Goal: Task Accomplishment & Management: Manage account settings

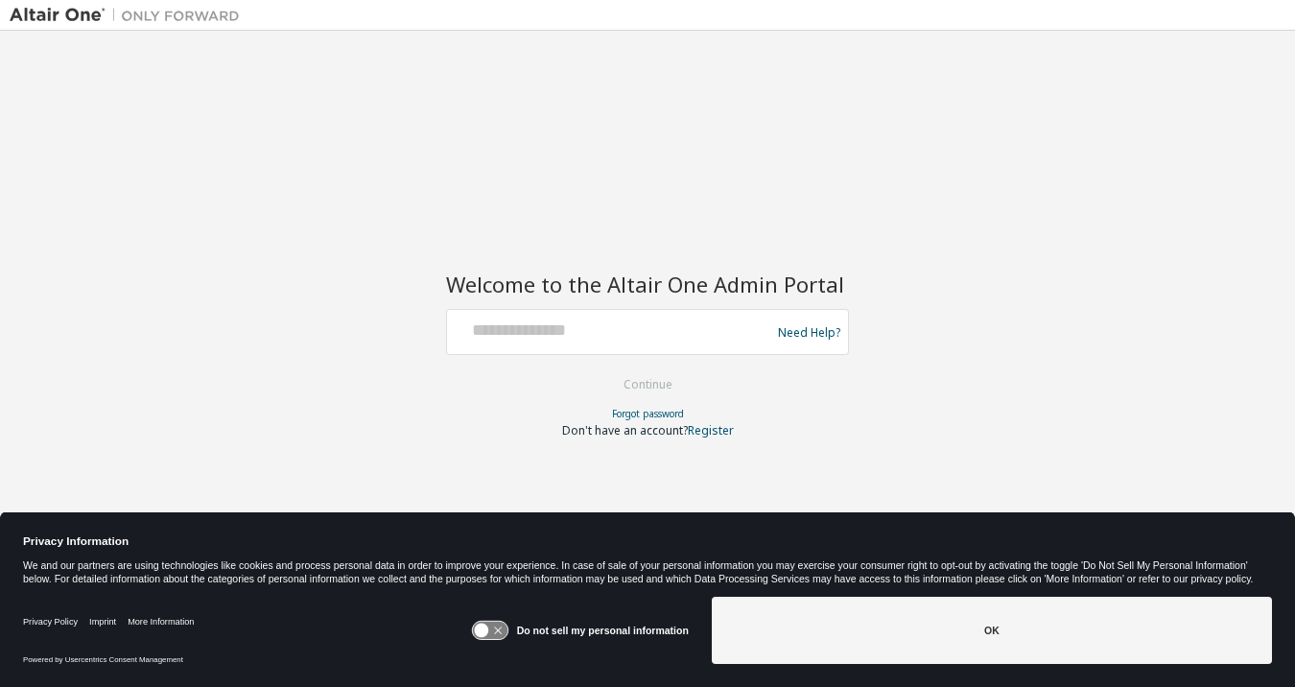
click at [535, 345] on div at bounding box center [612, 332] width 314 height 36
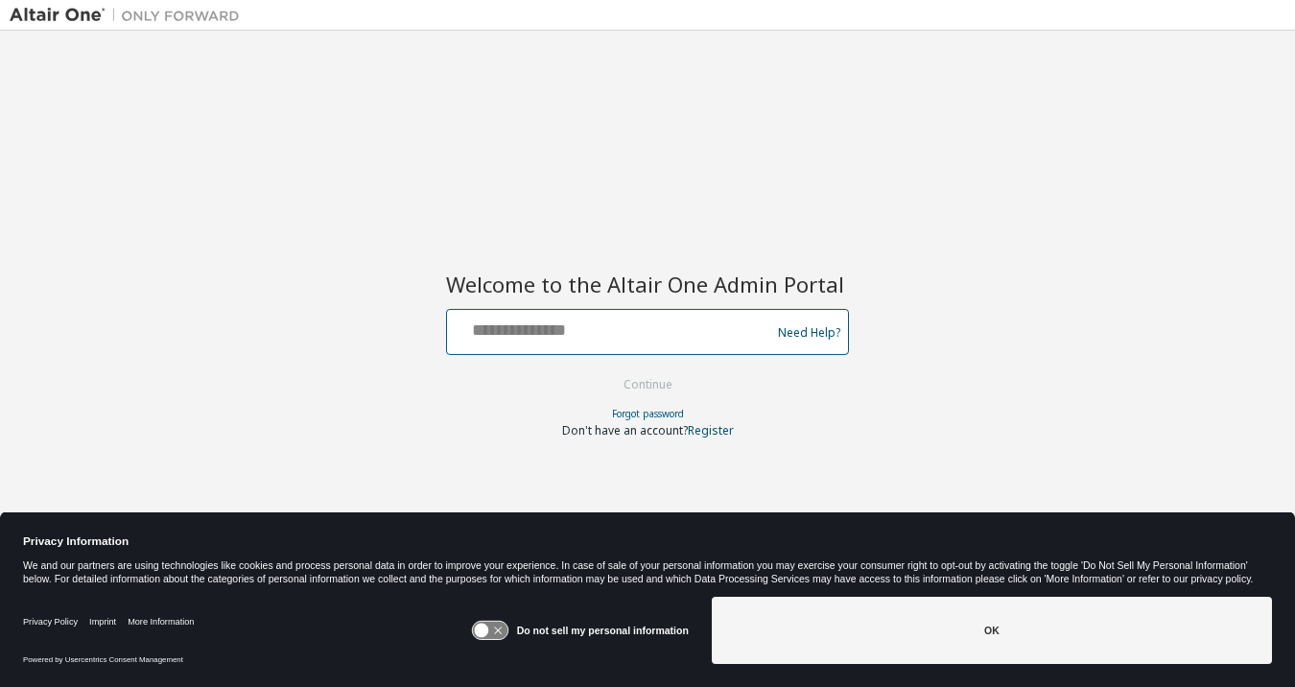
click at [532, 328] on input "text" at bounding box center [612, 328] width 314 height 28
type input "**********"
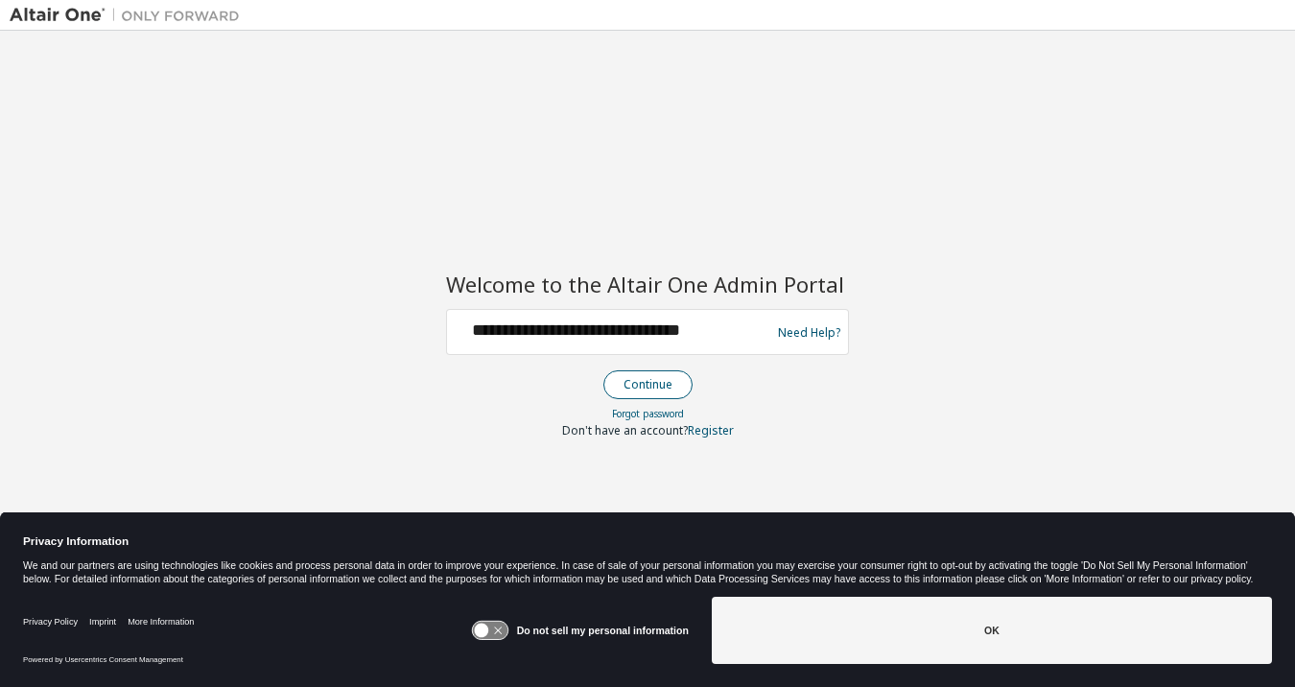
click at [665, 391] on button "Continue" at bounding box center [648, 384] width 89 height 29
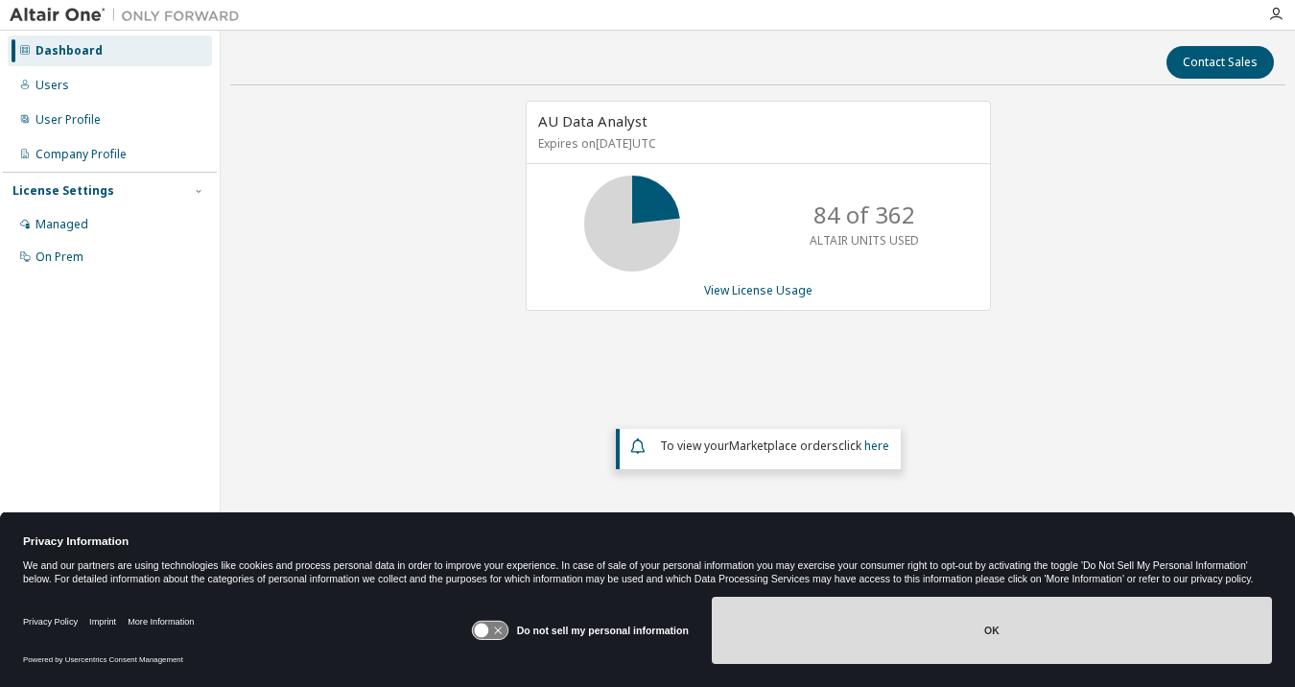
click at [989, 650] on button "OK" at bounding box center [992, 630] width 560 height 67
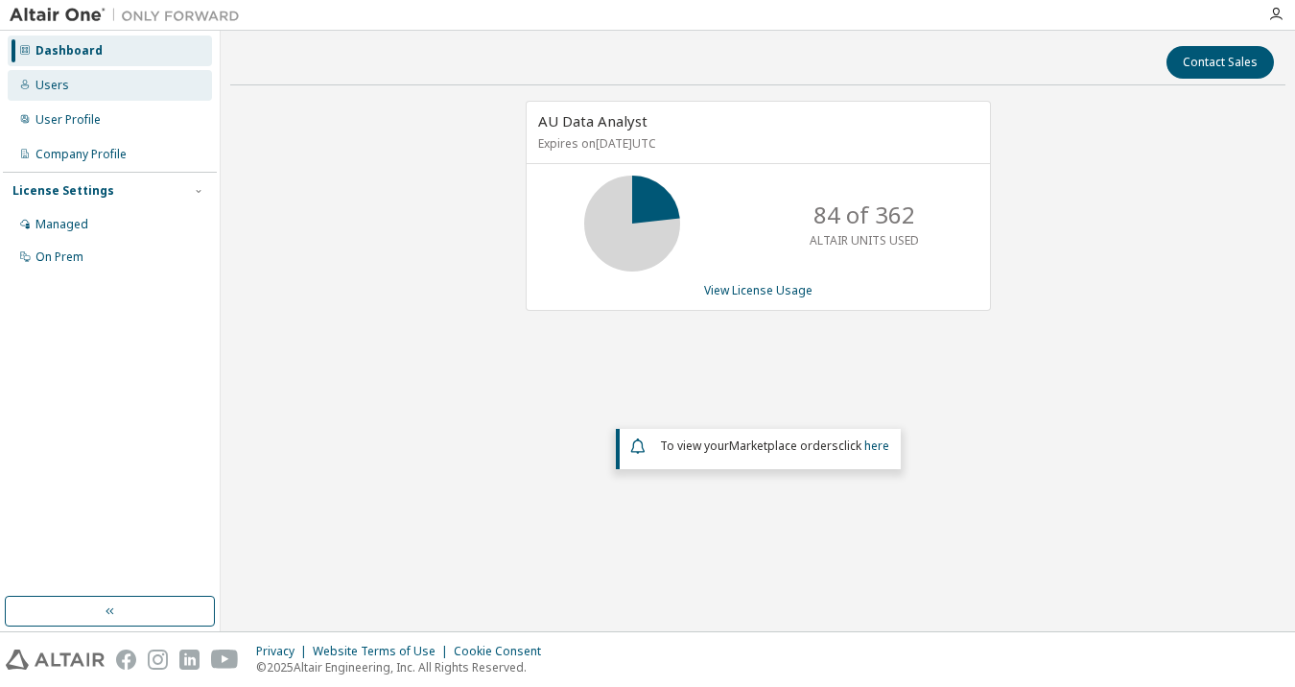
click at [54, 81] on div "Users" at bounding box center [53, 85] width 34 height 15
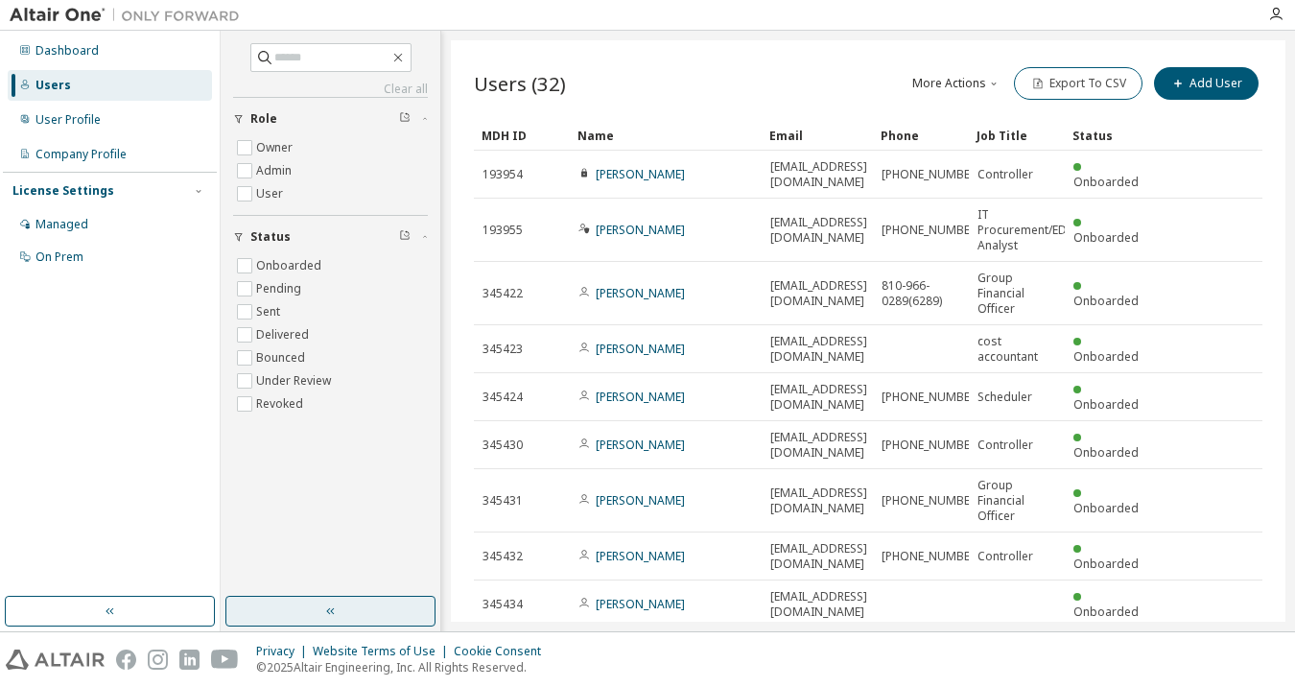
click at [310, 615] on button "button" at bounding box center [330, 611] width 210 height 31
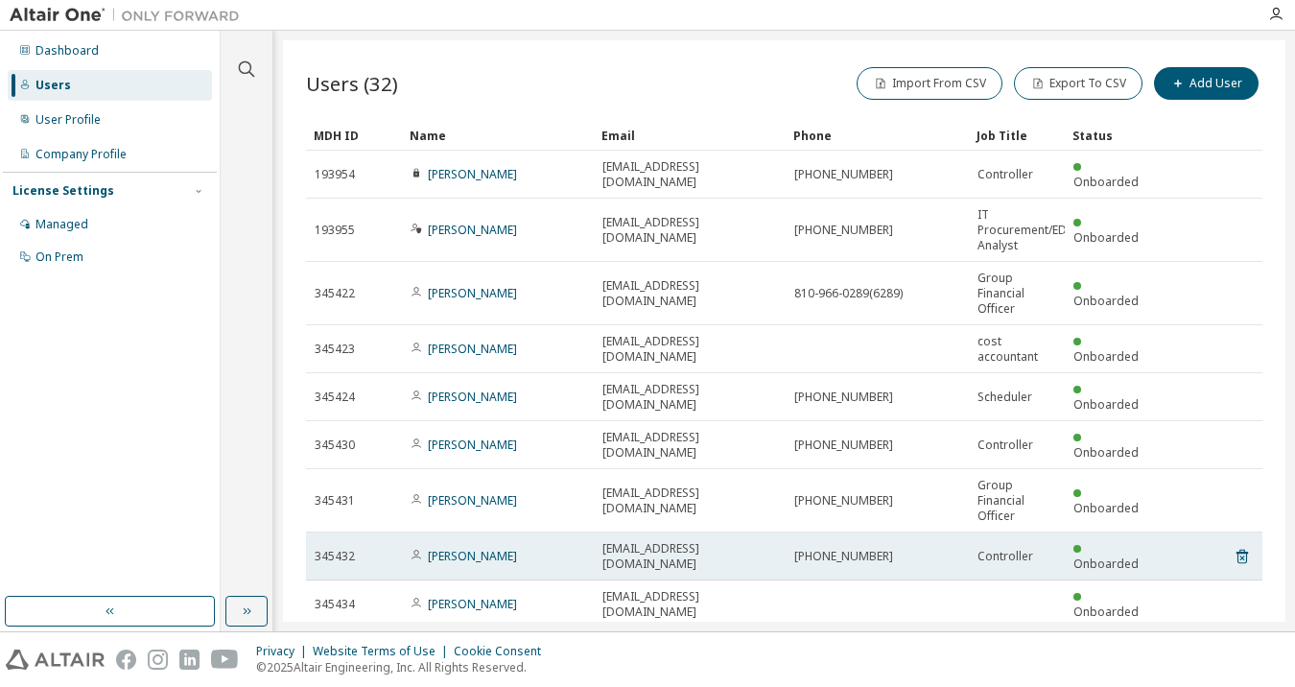
scroll to position [52, 0]
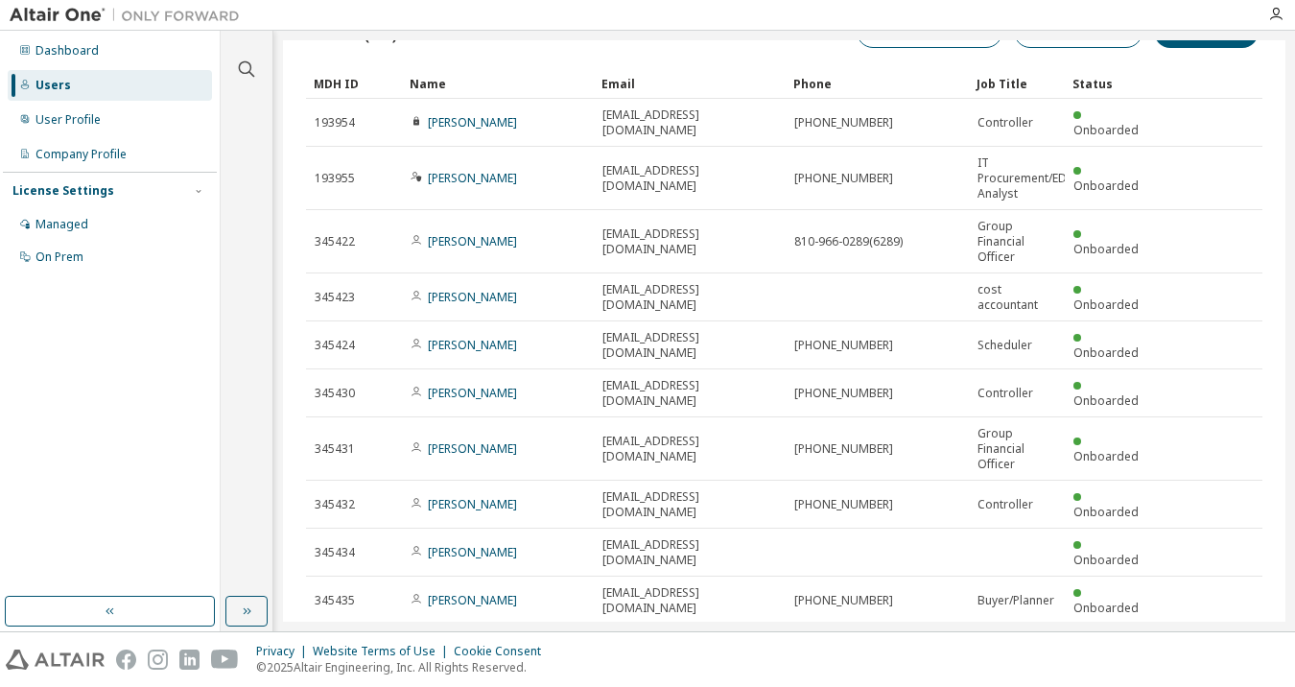
click at [1002, 645] on icon "button" at bounding box center [1008, 651] width 12 height 12
click at [939, 508] on div "50" at bounding box center [991, 509] width 154 height 23
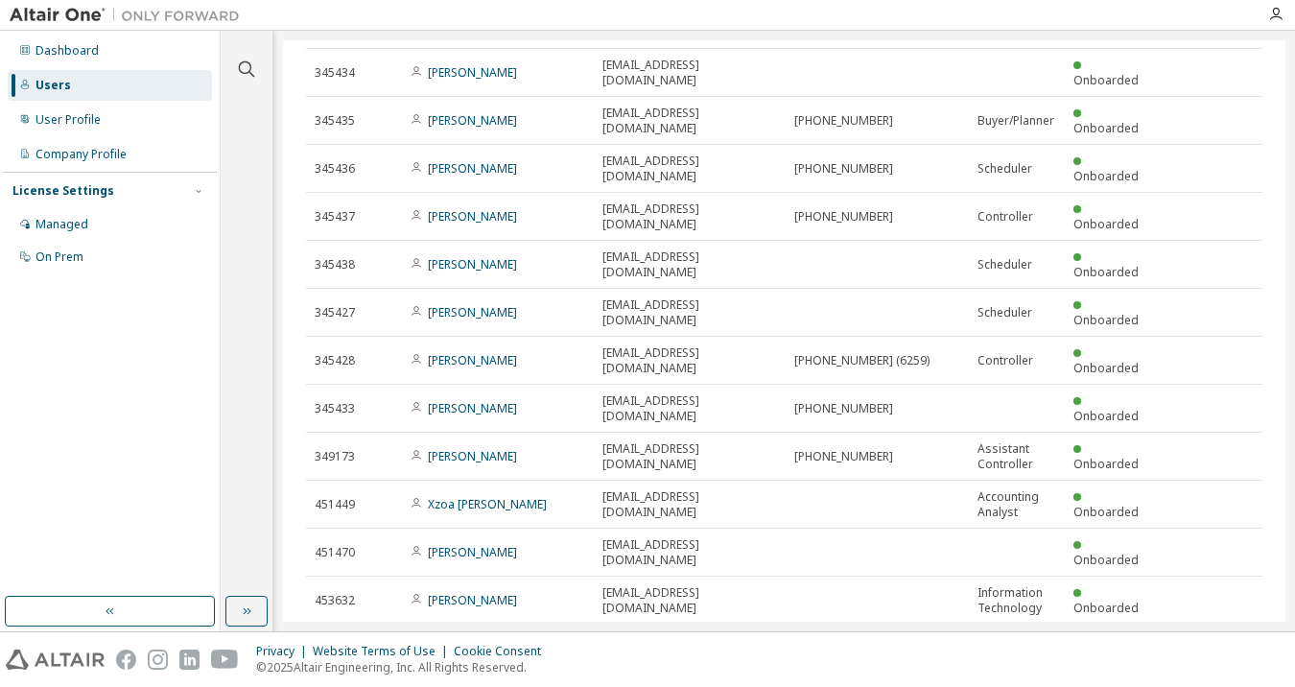
scroll to position [846, 0]
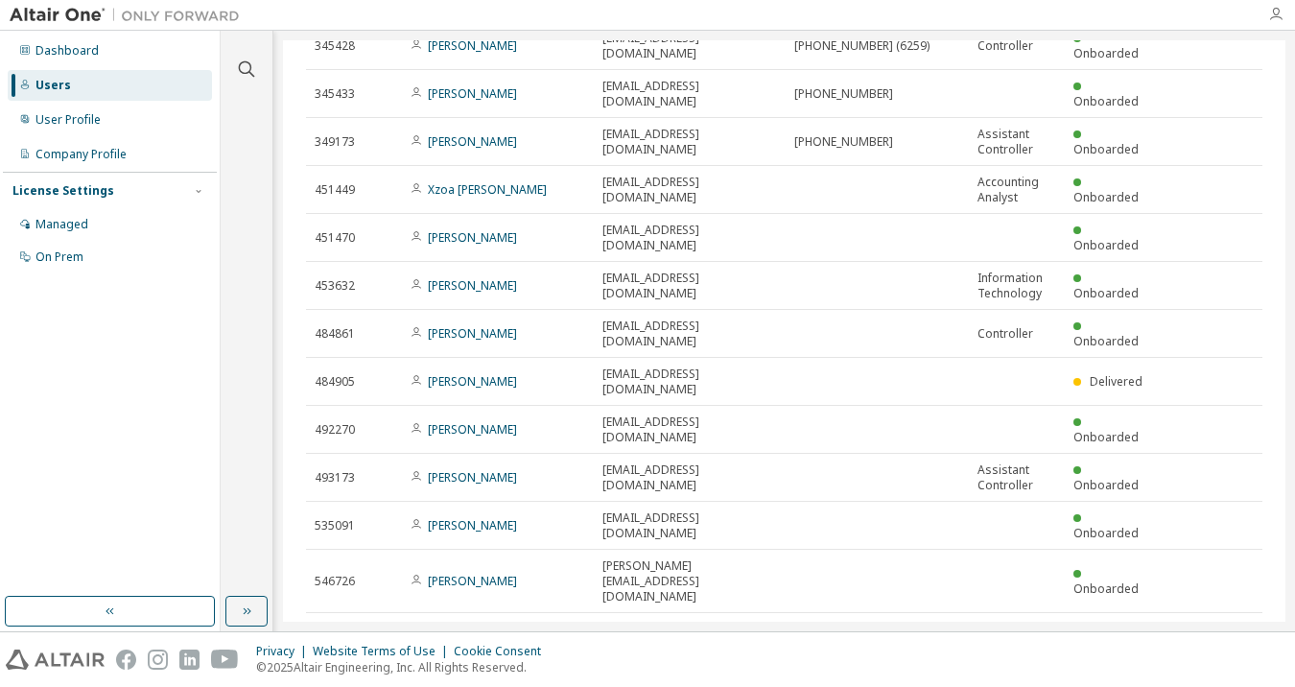
click at [1275, 11] on icon "button" at bounding box center [1276, 14] width 15 height 15
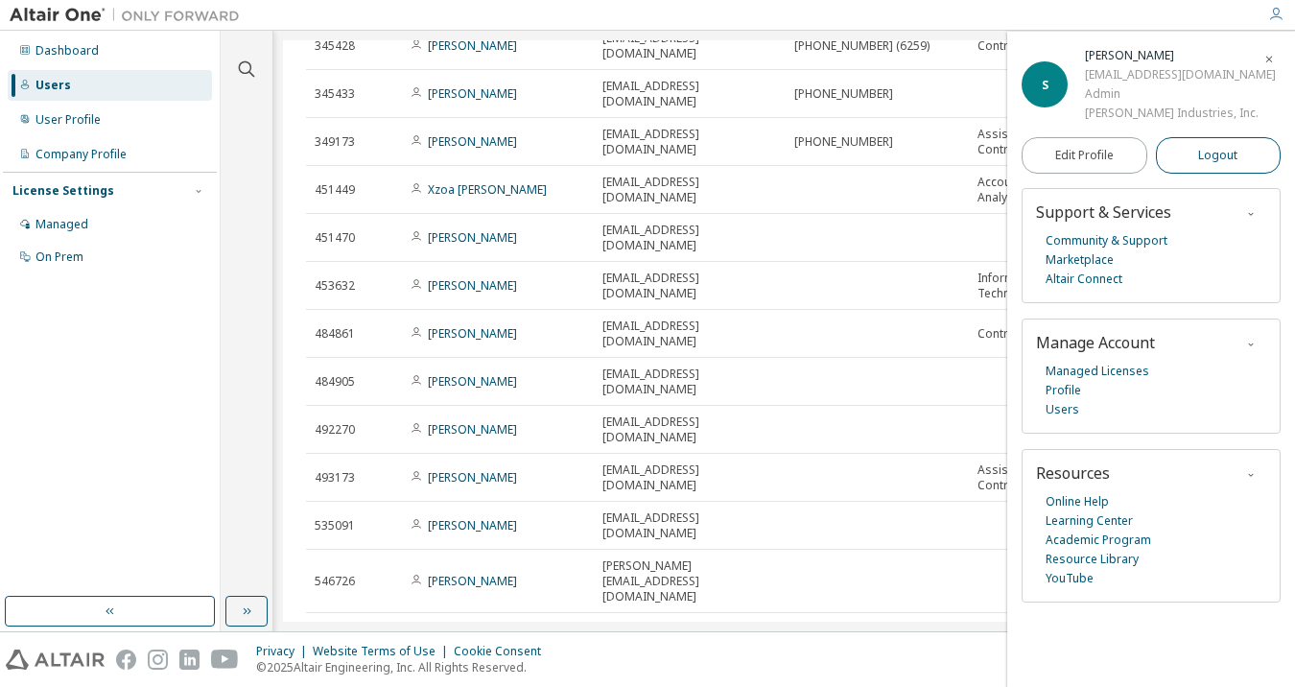
click at [1236, 161] on span "Logout" at bounding box center [1217, 155] width 39 height 19
